Goal: Task Accomplishment & Management: Use online tool/utility

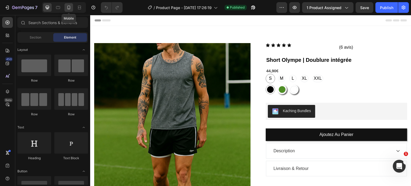
click at [66, 8] on icon at bounding box center [68, 7] width 5 height 5
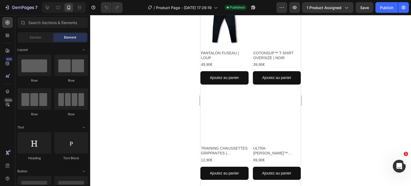
scroll to position [391, 0]
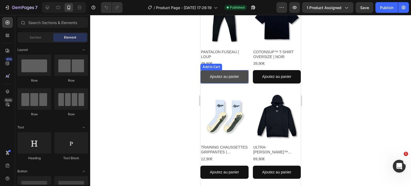
click at [204, 76] on button "Ajoutez au panier" at bounding box center [225, 76] width 48 height 13
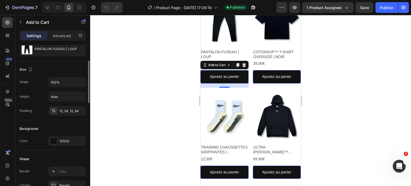
scroll to position [57, 0]
click at [72, 137] on div "121212" at bounding box center [66, 142] width 37 height 10
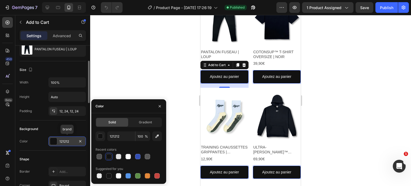
click at [72, 137] on div "121212" at bounding box center [66, 142] width 37 height 10
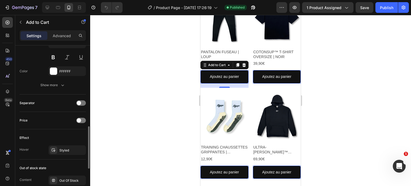
scroll to position [302, 0]
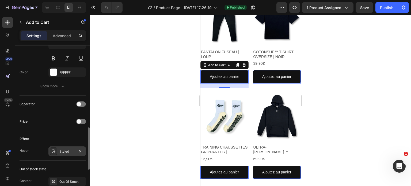
click at [63, 153] on div "Styled" at bounding box center [66, 152] width 37 height 10
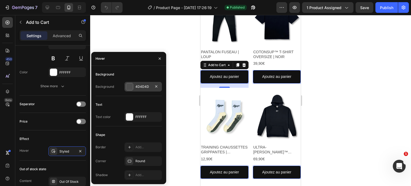
click at [130, 85] on div at bounding box center [129, 86] width 7 height 7
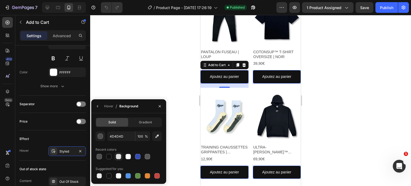
click at [119, 157] on div at bounding box center [118, 156] width 5 height 5
type input "E2E2E2"
click at [99, 106] on icon "button" at bounding box center [98, 106] width 4 height 4
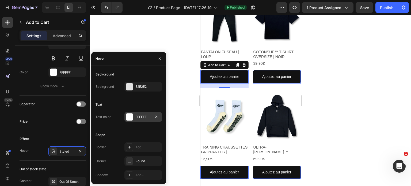
click at [133, 117] on div at bounding box center [129, 117] width 7 height 7
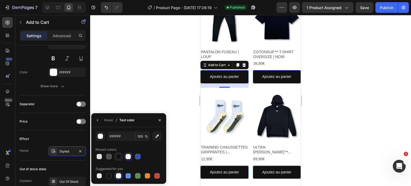
click at [119, 157] on div at bounding box center [118, 156] width 5 height 5
type input "121212"
click at [160, 122] on icon "button" at bounding box center [160, 120] width 4 height 4
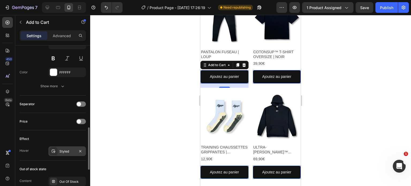
click at [71, 151] on div "Styled" at bounding box center [67, 151] width 16 height 5
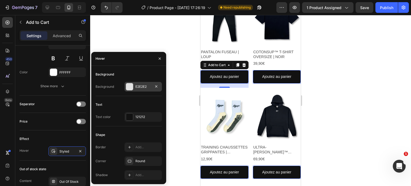
click at [137, 89] on div "E2E2E2" at bounding box center [144, 86] width 16 height 5
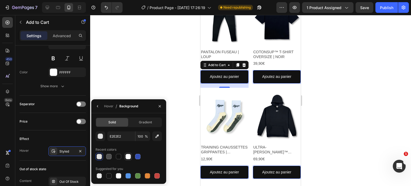
click at [126, 159] on div at bounding box center [128, 156] width 5 height 5
type input "FFFFFF"
click at [161, 104] on icon "button" at bounding box center [160, 106] width 4 height 4
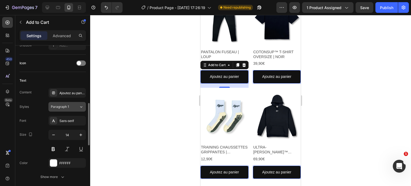
scroll to position [211, 0]
click at [54, 133] on icon "button" at bounding box center [53, 134] width 5 height 5
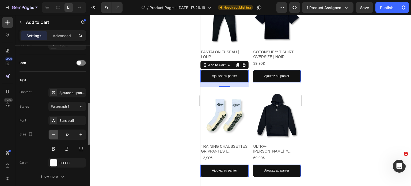
click at [54, 133] on icon "button" at bounding box center [53, 134] width 5 height 5
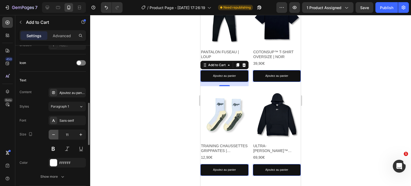
click at [54, 133] on icon "button" at bounding box center [53, 134] width 5 height 5
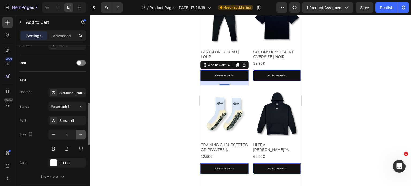
click at [79, 133] on icon "button" at bounding box center [80, 134] width 5 height 5
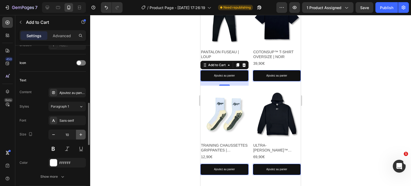
click at [79, 133] on icon "button" at bounding box center [80, 134] width 5 height 5
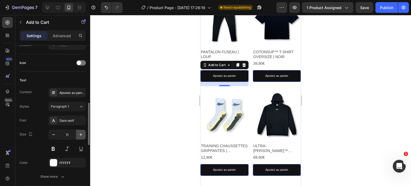
click at [79, 133] on icon "button" at bounding box center [80, 134] width 5 height 5
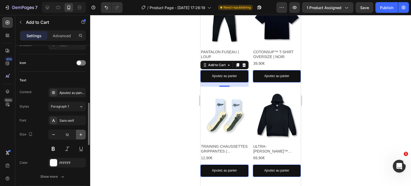
type input "13"
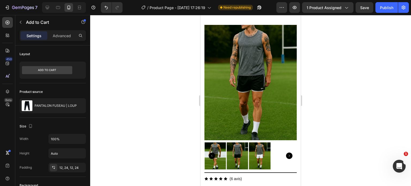
scroll to position [18, 0]
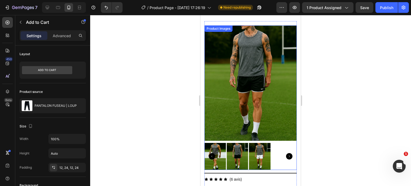
click at [219, 156] on img at bounding box center [215, 156] width 21 height 27
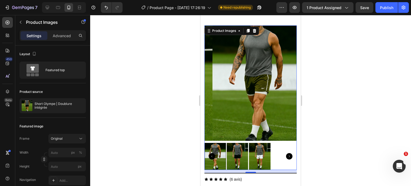
click at [256, 154] on img at bounding box center [259, 156] width 21 height 27
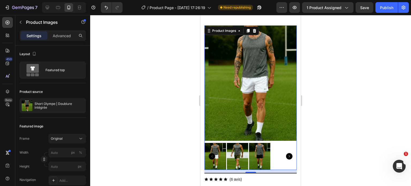
click at [238, 154] on img at bounding box center [237, 156] width 21 height 27
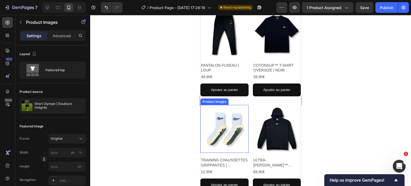
scroll to position [226, 0]
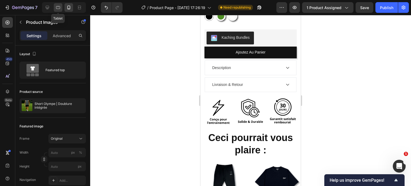
click at [58, 8] on icon at bounding box center [57, 7] width 5 height 5
type input "20"
type input "16"
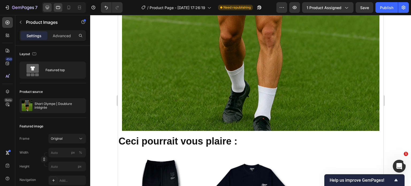
click at [43, 7] on div at bounding box center [47, 7] width 9 height 9
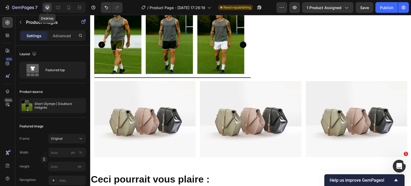
type input "25"
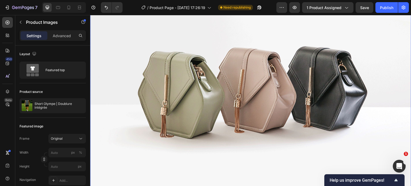
scroll to position [574, 0]
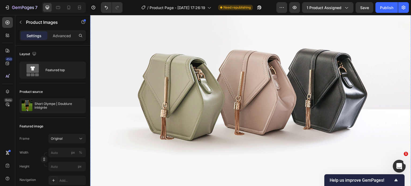
click at [258, 103] on img at bounding box center [250, 86] width 321 height 241
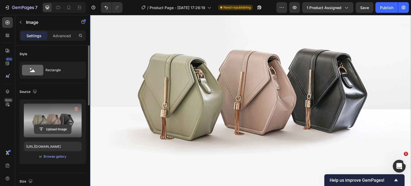
click at [51, 129] on input "file" at bounding box center [52, 129] width 37 height 9
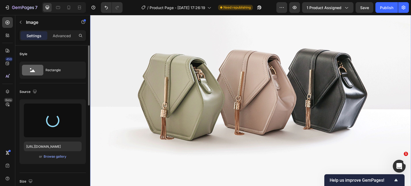
type input "[URL][DOMAIN_NAME]"
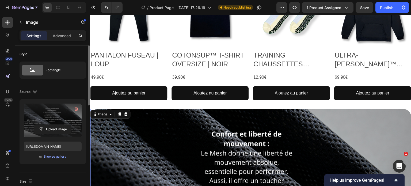
scroll to position [439, 0]
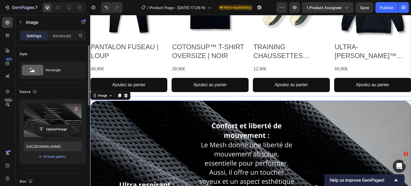
click at [242, 94] on div "Ajoutez au panier Add to Cart" at bounding box center [210, 87] width 77 height 18
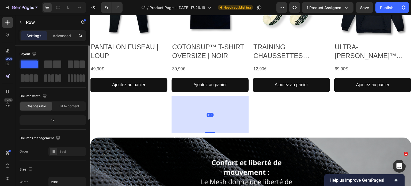
drag, startPoint x: 210, startPoint y: 95, endPoint x: 212, endPoint y: 132, distance: 37.3
click at [212, 132] on div at bounding box center [210, 132] width 11 height 1
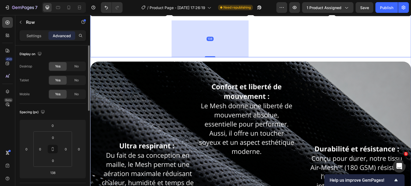
scroll to position [489, 0]
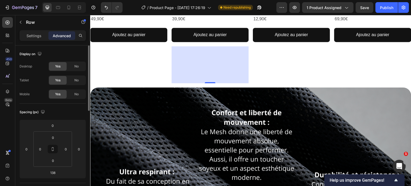
click at [211, 80] on div "138" at bounding box center [210, 64] width 77 height 37
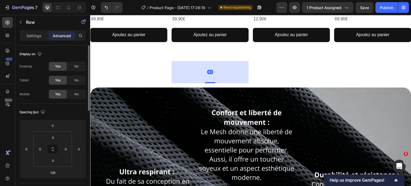
drag, startPoint x: 210, startPoint y: 81, endPoint x: 212, endPoint y: 67, distance: 14.6
click at [212, 61] on div "83" at bounding box center [210, 61] width 77 height 0
type input "83"
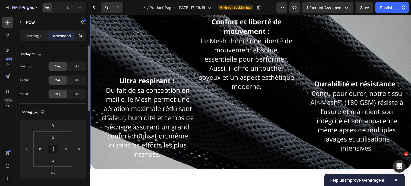
scroll to position [532, 0]
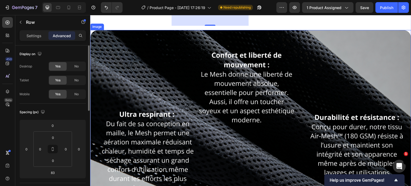
click at [125, 88] on img at bounding box center [250, 116] width 321 height 173
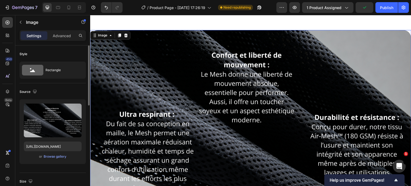
click at [29, 33] on p "Settings" at bounding box center [34, 36] width 15 height 6
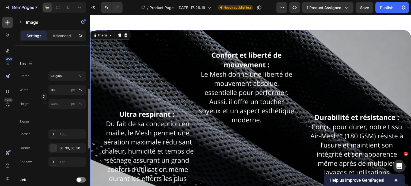
scroll to position [116, 0]
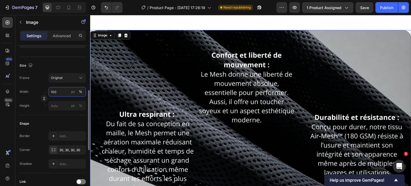
click at [65, 92] on input "100" at bounding box center [66, 92] width 37 height 10
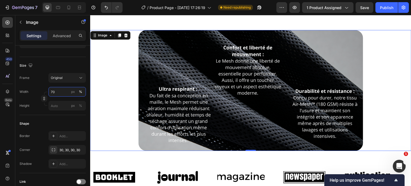
type input "70"
click at [113, 94] on div at bounding box center [250, 90] width 321 height 121
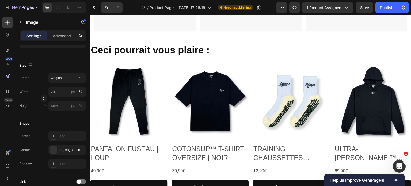
scroll to position [283, 0]
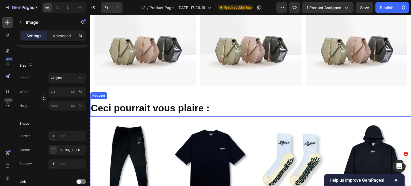
click at [186, 105] on strong "Ceci pourrait vous plaire :" at bounding box center [150, 108] width 119 height 11
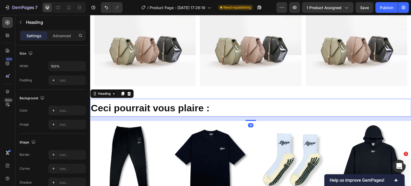
scroll to position [0, 0]
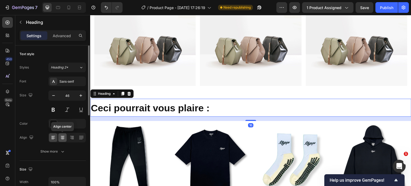
click at [60, 138] on icon at bounding box center [62, 137] width 5 height 5
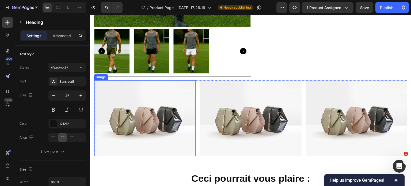
scroll to position [213, 0]
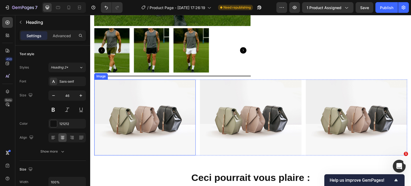
click at [134, 108] on img at bounding box center [145, 118] width 102 height 76
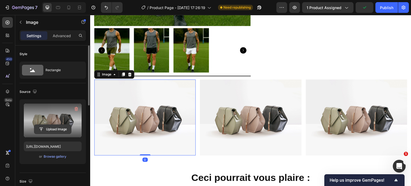
click at [58, 128] on input "file" at bounding box center [52, 129] width 37 height 9
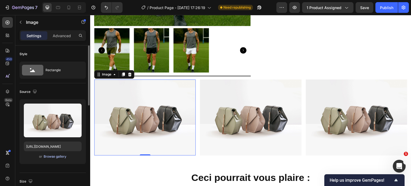
click at [55, 156] on div "Browse gallery" at bounding box center [55, 156] width 23 height 5
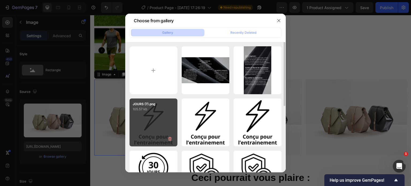
click at [150, 130] on div "JOURS (7).png 105.57 kb" at bounding box center [154, 123] width 48 height 48
type input "[URL][DOMAIN_NAME]"
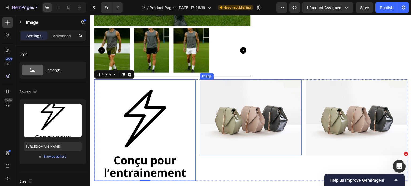
click at [245, 116] on img at bounding box center [251, 118] width 102 height 76
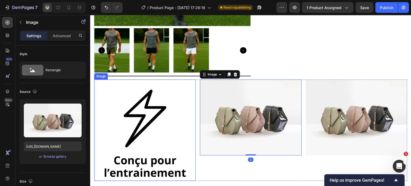
click at [139, 134] on img at bounding box center [145, 131] width 102 height 102
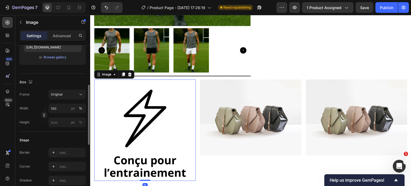
scroll to position [101, 0]
click at [61, 106] on input "100" at bounding box center [66, 107] width 37 height 10
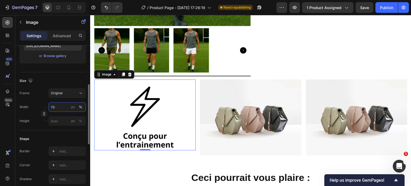
type input "7"
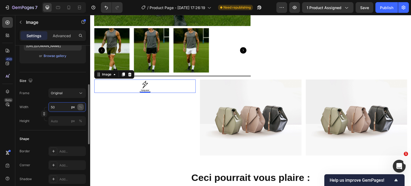
type input "50"
click at [81, 106] on div "%" at bounding box center [80, 107] width 3 height 5
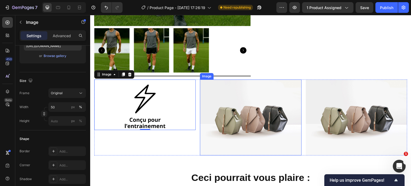
click at [205, 119] on img at bounding box center [251, 118] width 102 height 76
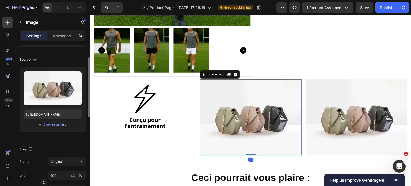
scroll to position [32, 0]
click at [50, 126] on div "Browse gallery" at bounding box center [55, 125] width 23 height 5
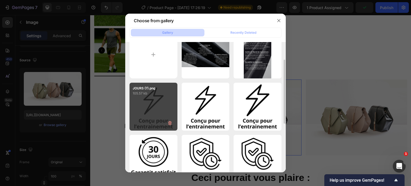
scroll to position [22, 0]
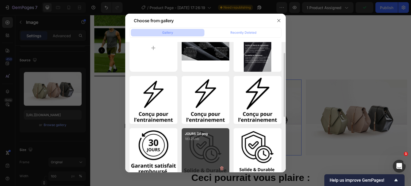
click at [211, 143] on div "JOURS (3).png 183.25 kb" at bounding box center [206, 152] width 48 height 48
type input "[URL][DOMAIN_NAME]"
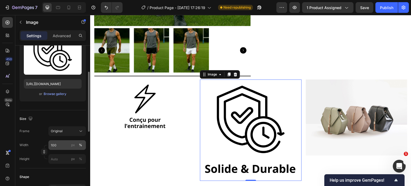
scroll to position [64, 0]
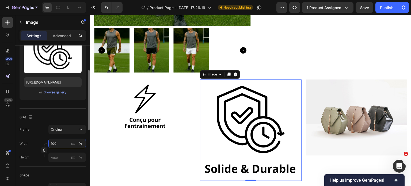
click at [58, 143] on input "100" at bounding box center [66, 144] width 37 height 10
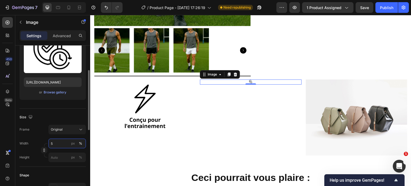
type input "50"
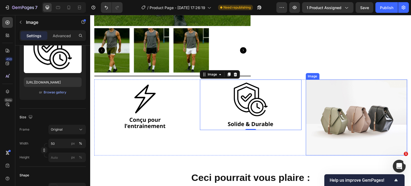
click at [347, 109] on img at bounding box center [357, 118] width 102 height 76
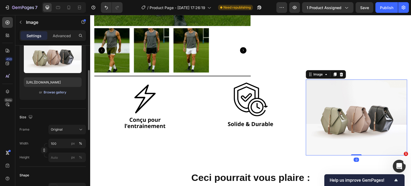
click at [52, 92] on div "Browse gallery" at bounding box center [55, 92] width 23 height 5
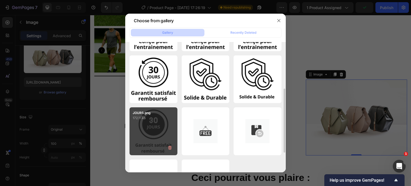
scroll to position [95, 0]
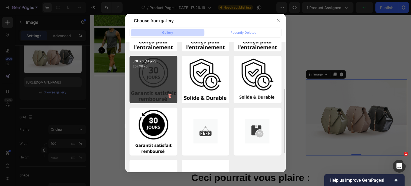
click at [150, 82] on div "JOURS (4).png 207.98 kb" at bounding box center [154, 80] width 48 height 48
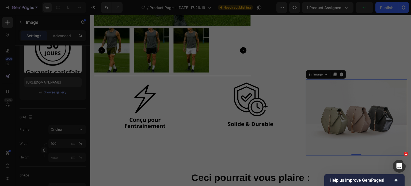
type input "[URL][DOMAIN_NAME]"
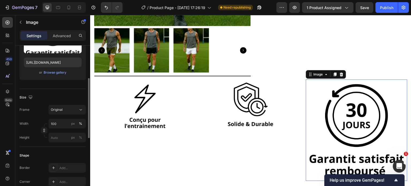
scroll to position [84, 0]
click at [53, 123] on input "100" at bounding box center [66, 124] width 37 height 10
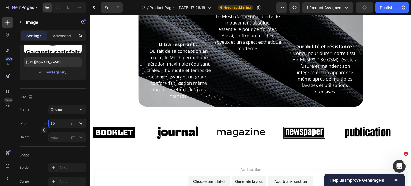
scroll to position [599, 0]
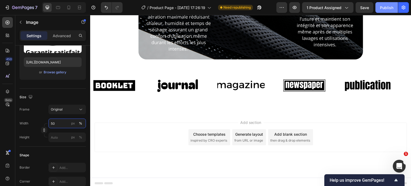
type input "50"
click at [387, 9] on div "Publish" at bounding box center [386, 8] width 13 height 6
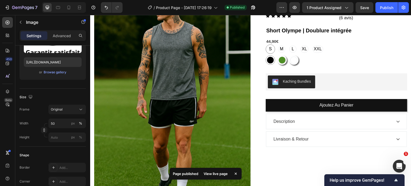
scroll to position [0, 0]
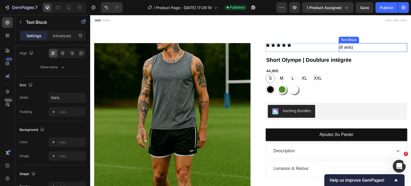
click at [340, 50] on p "(6 avis)" at bounding box center [374, 48] width 68 height 8
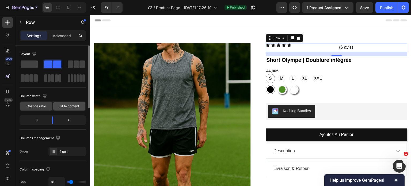
click at [67, 107] on span "Fit to content" at bounding box center [69, 106] width 20 height 5
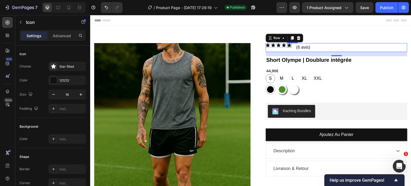
click at [288, 45] on icon at bounding box center [290, 44] width 4 height 3
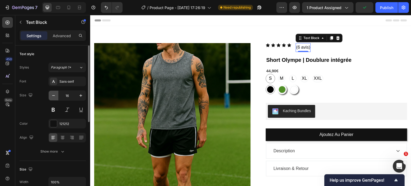
click at [53, 99] on button "button" at bounding box center [54, 96] width 10 height 10
type input "15"
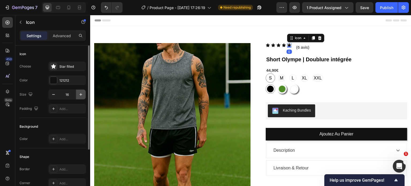
click at [83, 95] on icon "button" at bounding box center [80, 94] width 5 height 5
click at [56, 96] on icon "button" at bounding box center [53, 94] width 5 height 5
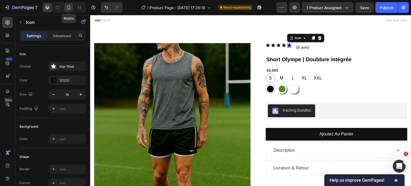
click at [66, 6] on icon at bounding box center [68, 7] width 5 height 5
type input "14"
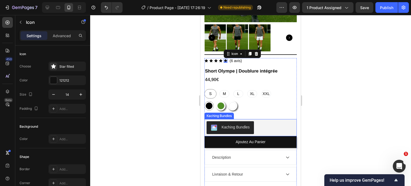
scroll to position [135, 0]
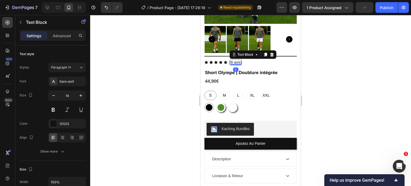
click at [230, 60] on p "(6 avis)" at bounding box center [236, 63] width 12 height 6
click at [234, 60] on p "(6 avis)" at bounding box center [236, 63] width 12 height 6
click at [22, 22] on icon "button" at bounding box center [20, 22] width 4 height 4
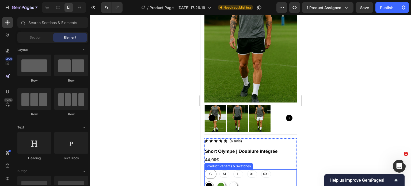
scroll to position [0, 0]
